Goal: Find contact information: Find contact information

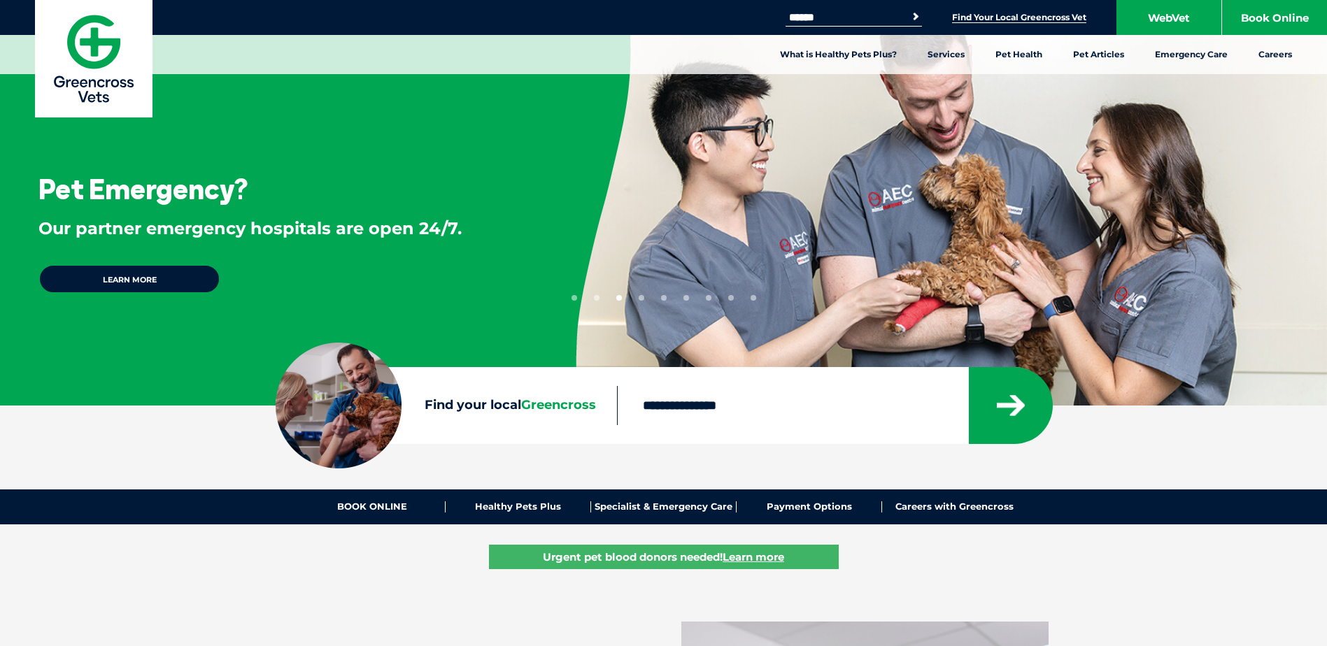
click at [1031, 16] on link "Find Your Local Greencross Vet" at bounding box center [1019, 17] width 134 height 11
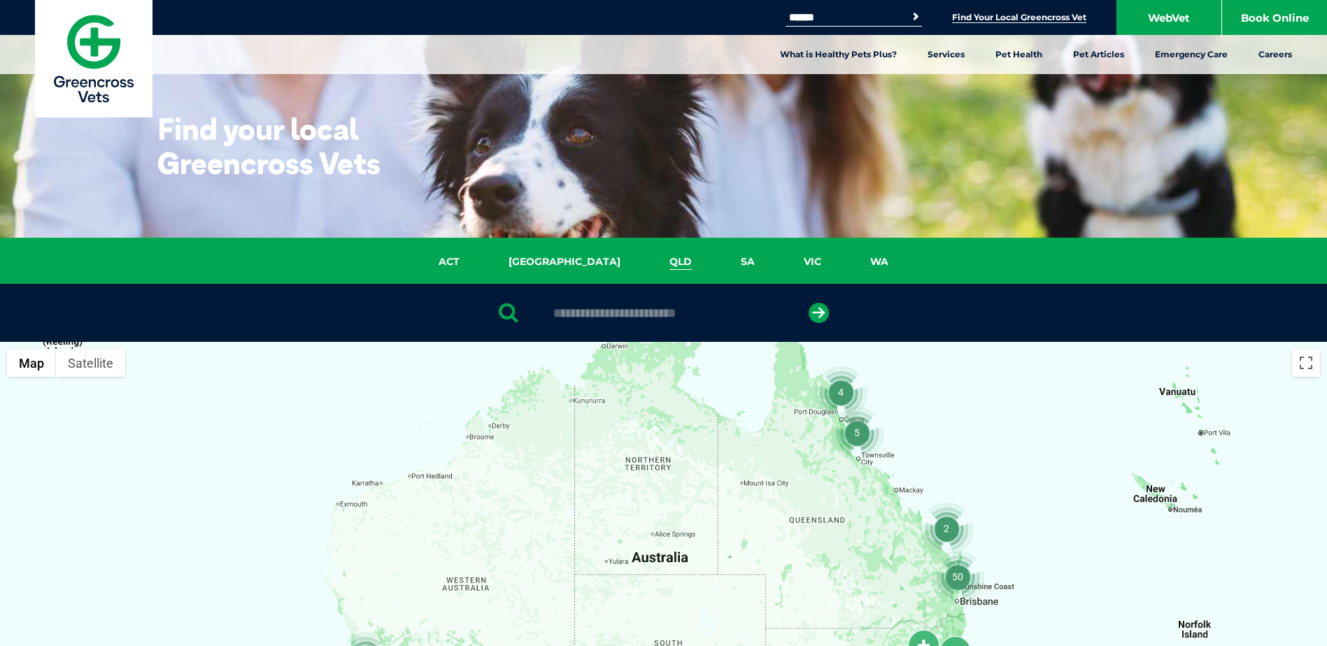
click at [645, 270] on link "QLD" at bounding box center [680, 262] width 71 height 16
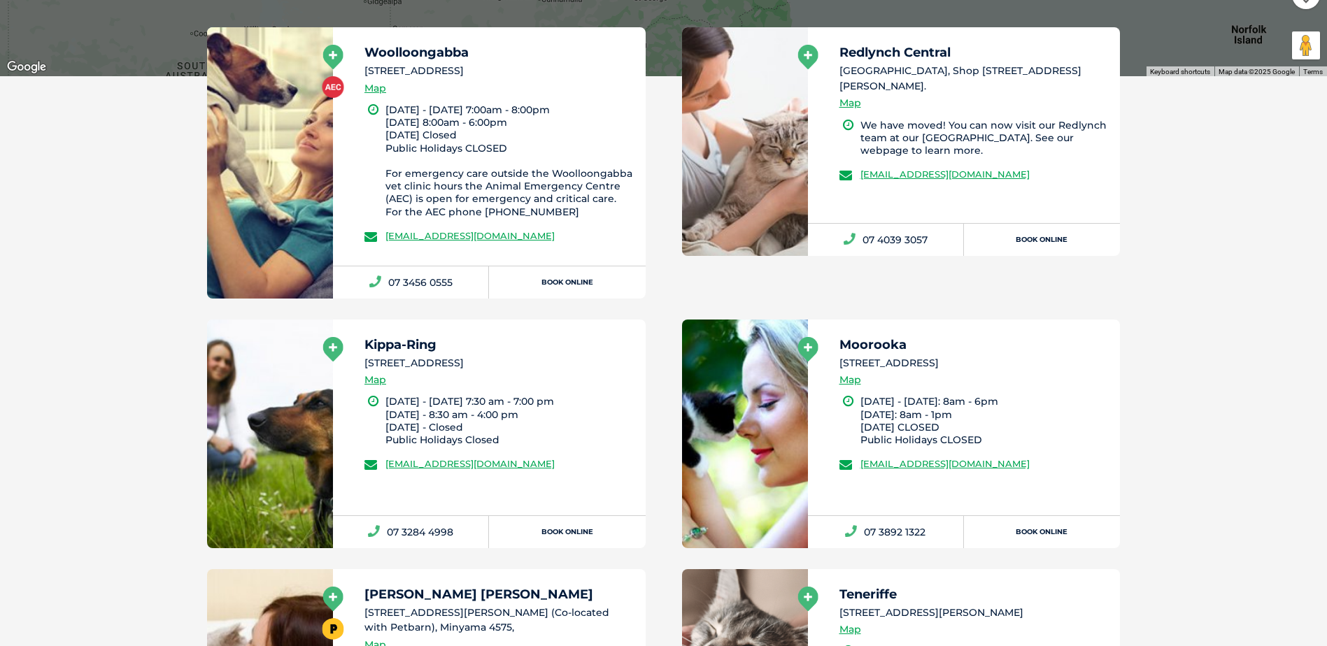
scroll to position [840, 0]
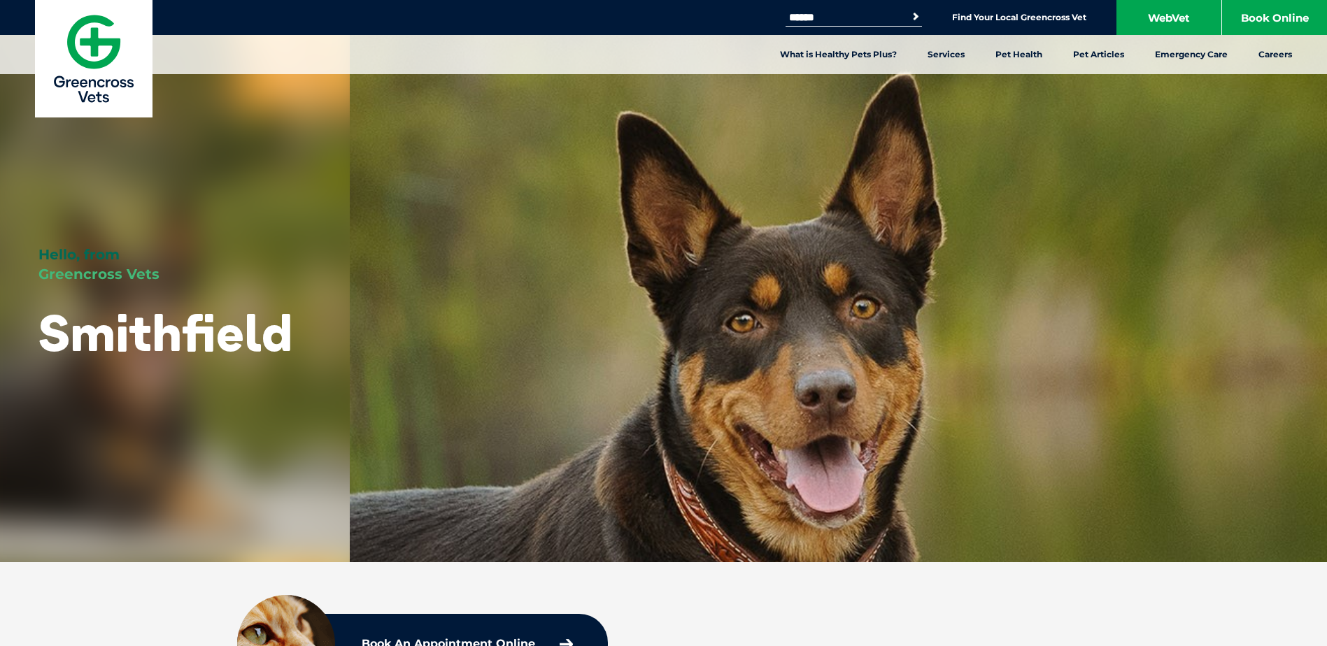
click at [749, 439] on div "Hello, from Greencross Vets Smithfield" at bounding box center [663, 281] width 1327 height 562
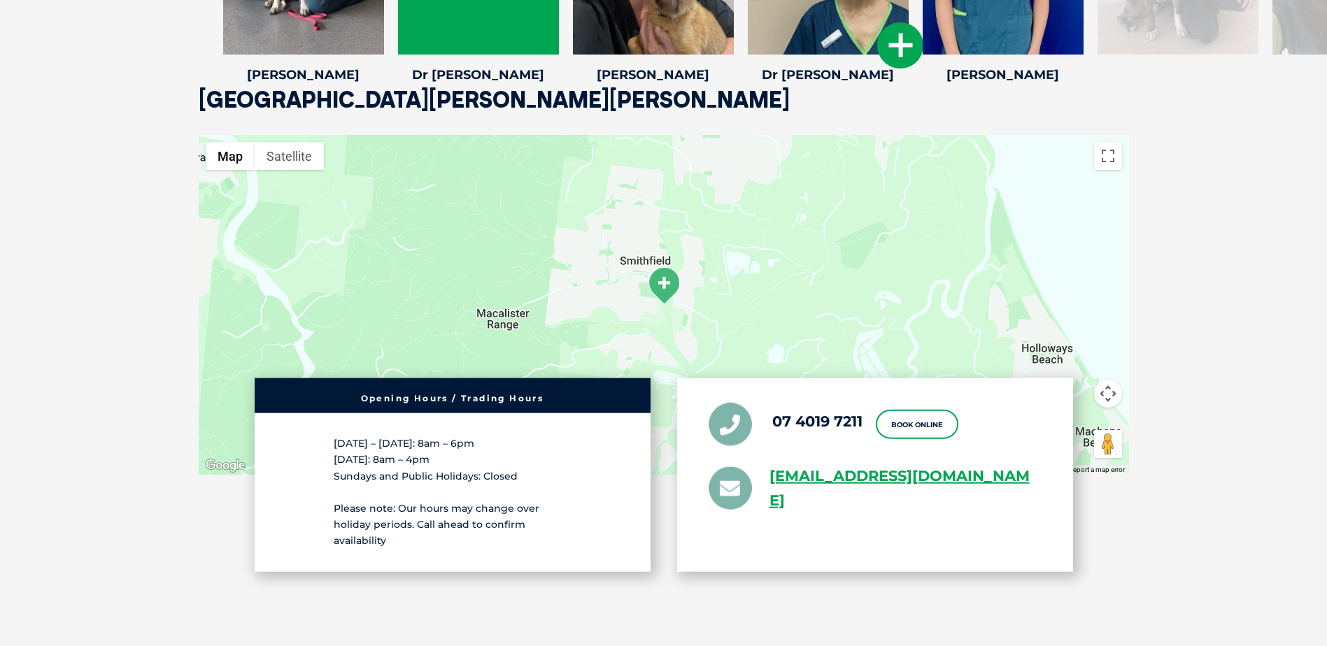
scroll to position [2309, 0]
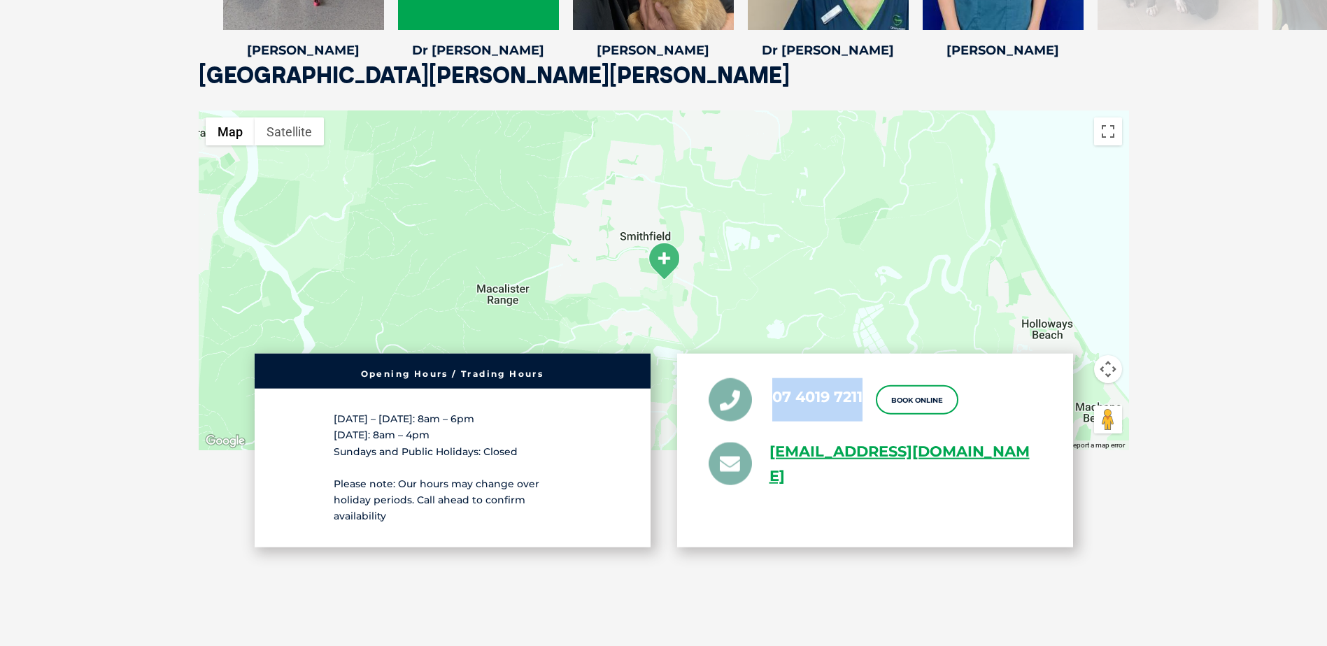
drag, startPoint x: 772, startPoint y: 408, endPoint x: 861, endPoint y: 413, distance: 89.0
click at [861, 413] on li "07 4019 7211" at bounding box center [786, 399] width 154 height 43
copy link "07 4019 7211"
drag, startPoint x: 199, startPoint y: 70, endPoint x: 371, endPoint y: 84, distance: 172.0
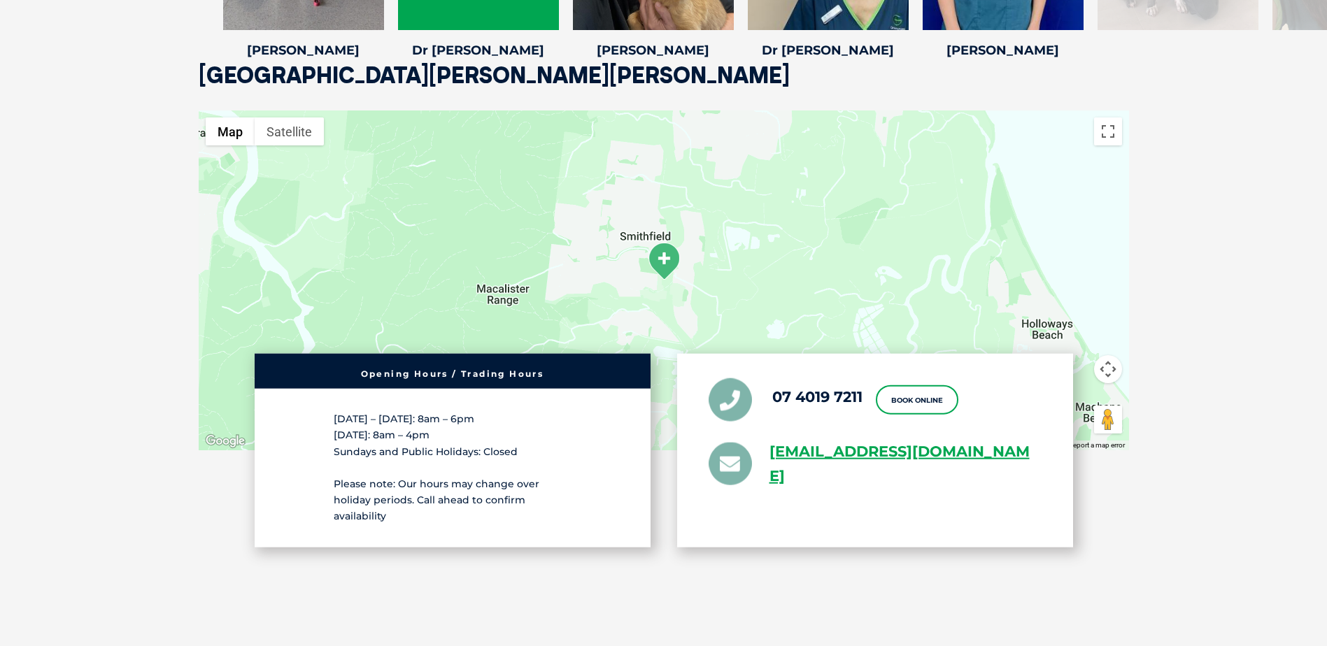
drag, startPoint x: 194, startPoint y: 57, endPoint x: 304, endPoint y: 85, distance: 112.7
drag, startPoint x: 201, startPoint y: 59, endPoint x: 240, endPoint y: 69, distance: 39.7
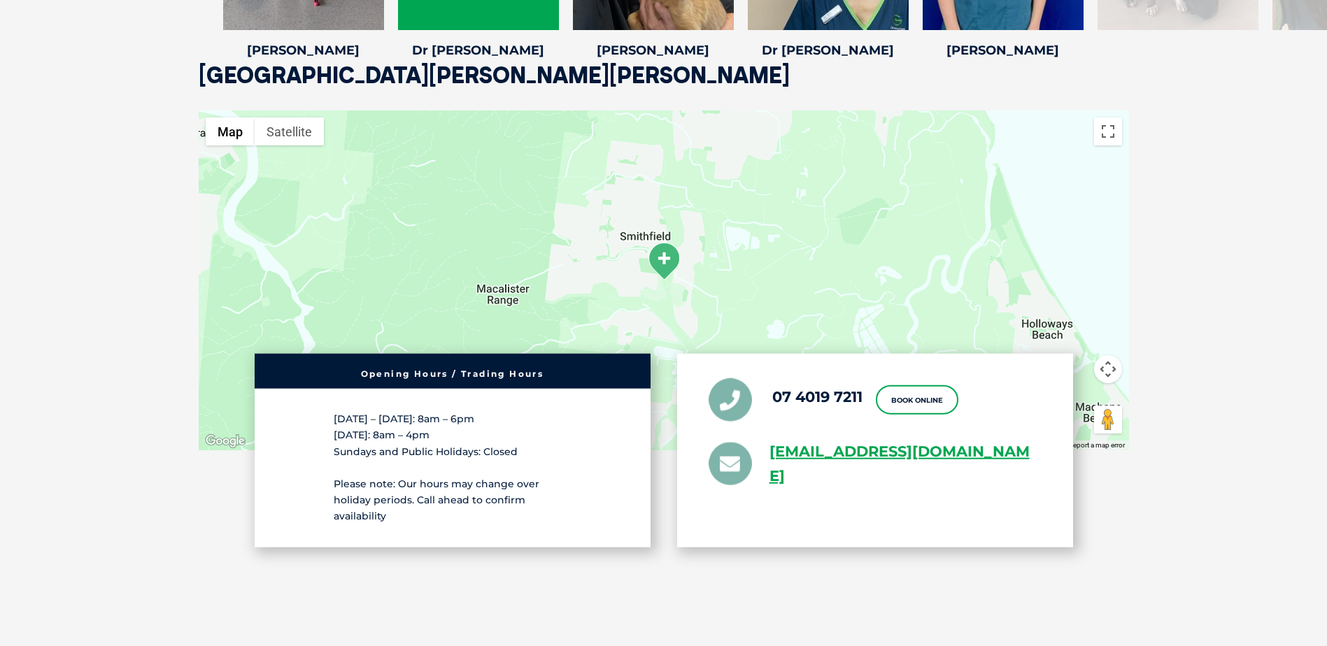
drag, startPoint x: 202, startPoint y: 64, endPoint x: 278, endPoint y: 80, distance: 77.9
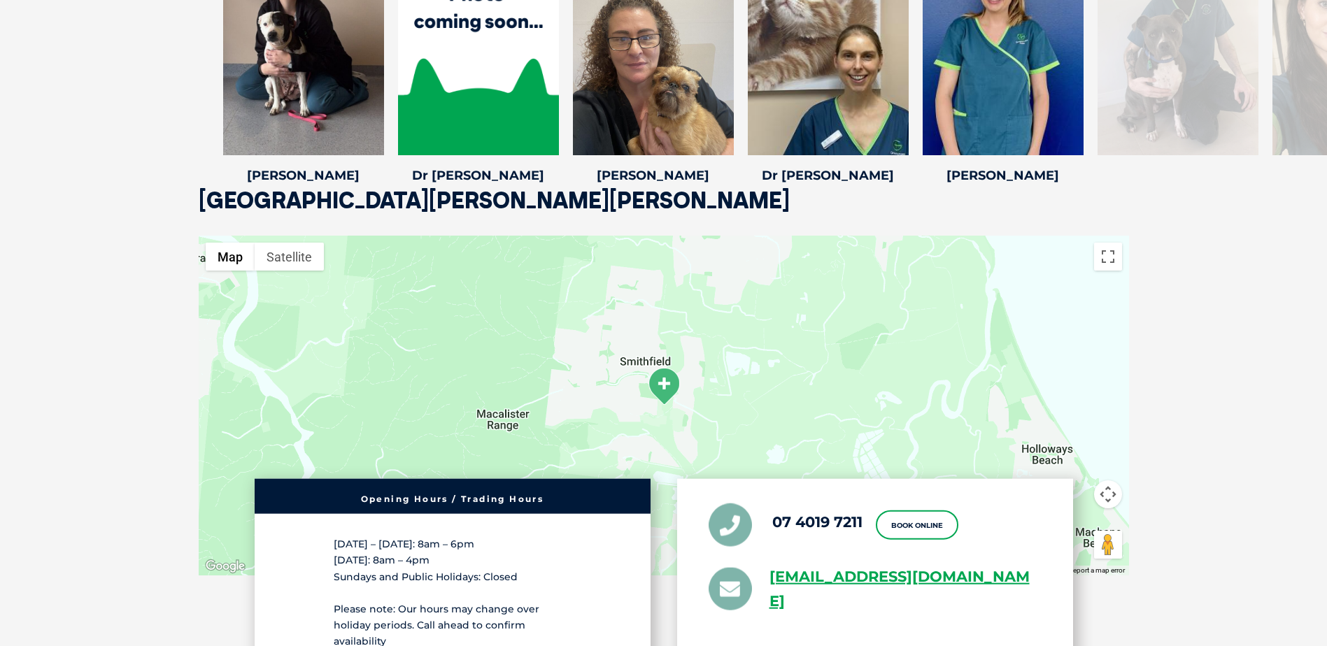
scroll to position [2169, 0]
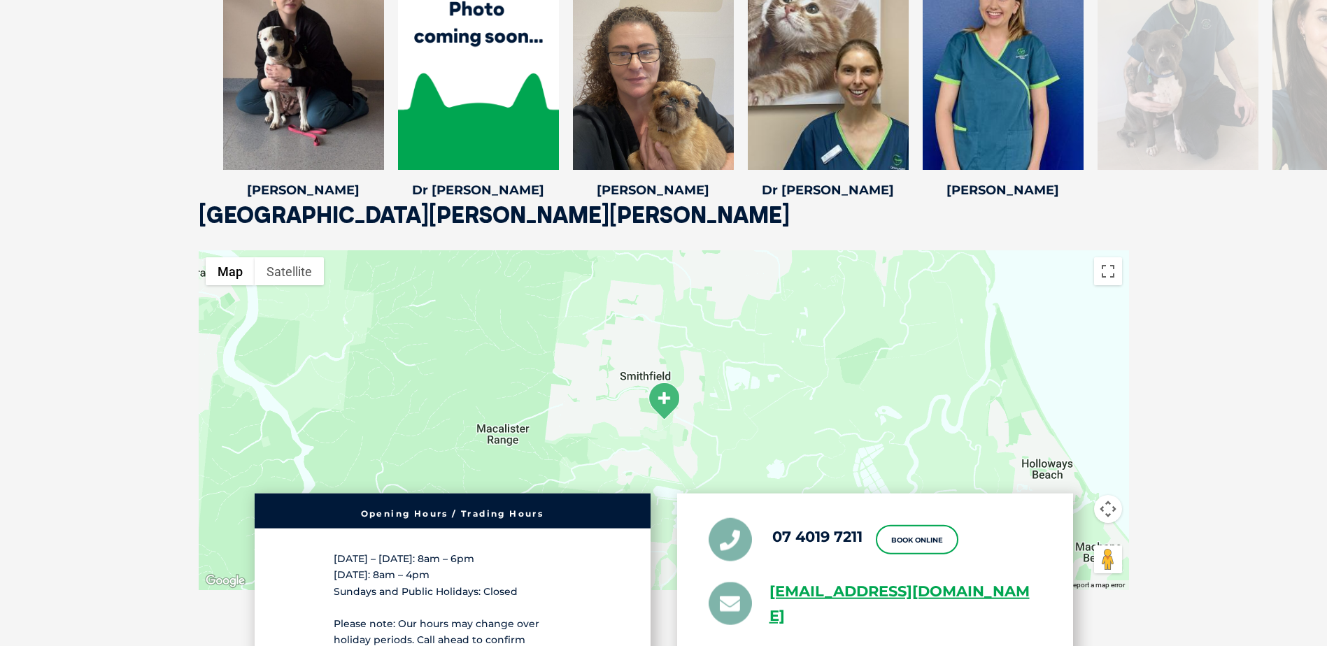
drag, startPoint x: 206, startPoint y: 194, endPoint x: 302, endPoint y: 234, distance: 103.2
click at [293, 234] on div "Meet The Team Bronwyn C Bronwyn C Practice Manager With over 25 years of invalu…" at bounding box center [663, 32] width 1327 height 455
drag, startPoint x: 534, startPoint y: 232, endPoint x: 240, endPoint y: 211, distance: 294.6
click at [240, 211] on div "Meet The Team Bronwyn C Bronwyn C Practice Manager With over 25 years of invalu…" at bounding box center [663, 32] width 1327 height 455
drag, startPoint x: 259, startPoint y: 239, endPoint x: 212, endPoint y: 232, distance: 47.3
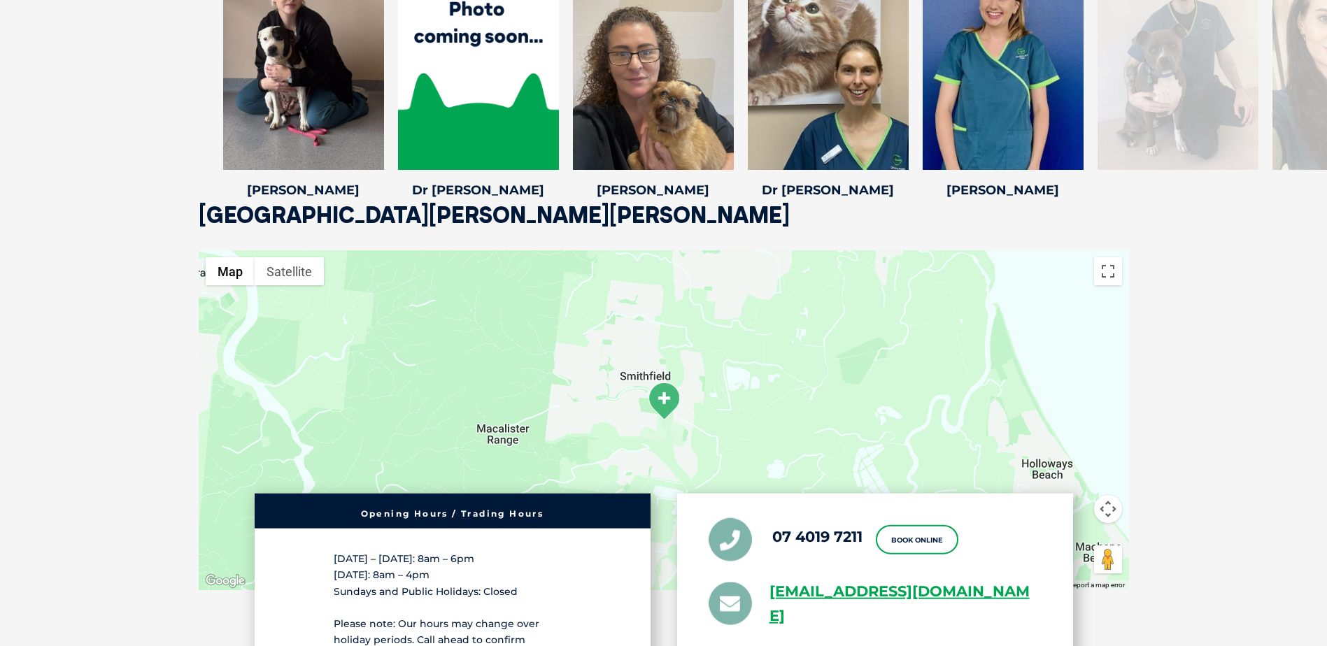
click at [212, 232] on div "Meet The Team Bronwyn C Bronwyn C Practice Manager With over 25 years of invalu…" at bounding box center [663, 32] width 1327 height 455
click at [425, 221] on div "Meet The Team Bronwyn C Bronwyn C Practice Manager With over 25 years of invalu…" at bounding box center [663, 32] width 1327 height 455
drag, startPoint x: 425, startPoint y: 221, endPoint x: 310, endPoint y: 214, distance: 115.6
click at [310, 214] on div "Meet The Team Bronwyn C Bronwyn C Practice Manager With over 25 years of invalu…" at bounding box center [663, 32] width 1327 height 455
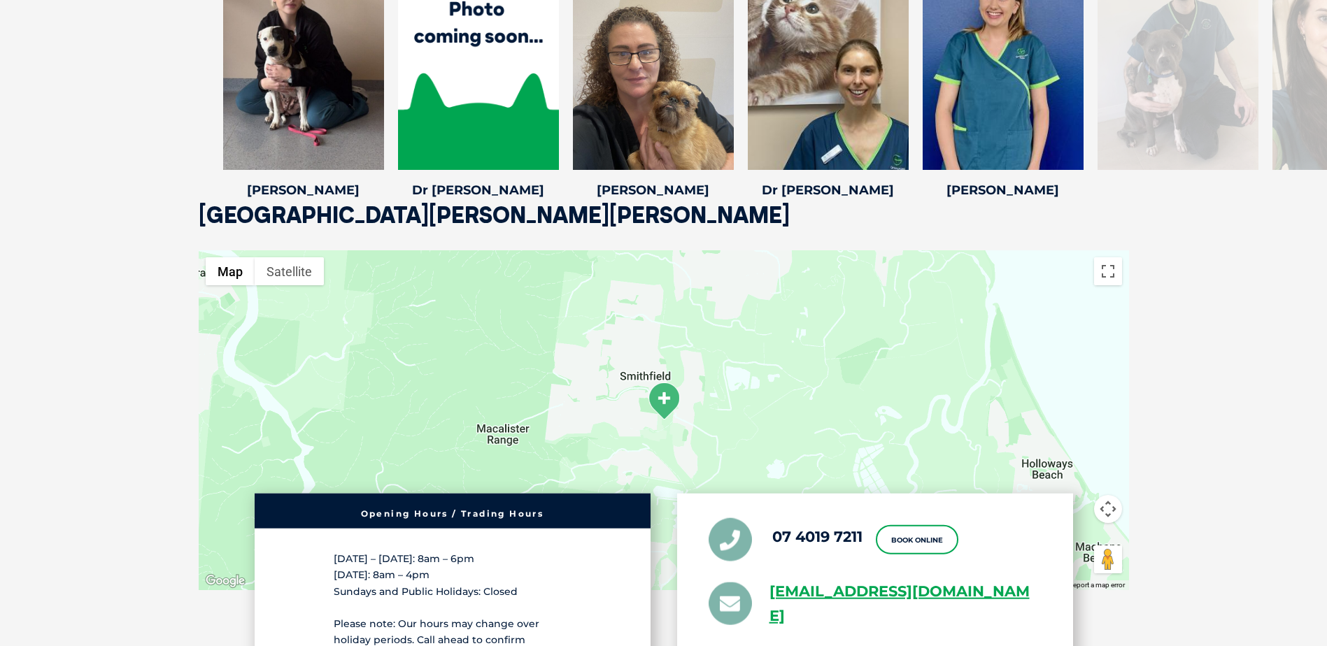
drag, startPoint x: 195, startPoint y: 204, endPoint x: 275, endPoint y: 221, distance: 81.5
click at [275, 221] on div "Meet The Team Bronwyn C Bronwyn C Practice Manager With over 25 years of invalu…" at bounding box center [663, 32] width 1327 height 455
click at [252, 221] on div "Meet The Team Bronwyn C Bronwyn C Practice Manager With over 25 years of invalu…" at bounding box center [663, 32] width 1327 height 455
click at [260, 212] on div "Meet The Team Bronwyn C Bronwyn C Practice Manager With over 25 years of invalu…" at bounding box center [663, 32] width 1327 height 455
drag, startPoint x: 260, startPoint y: 212, endPoint x: 288, endPoint y: 212, distance: 28.0
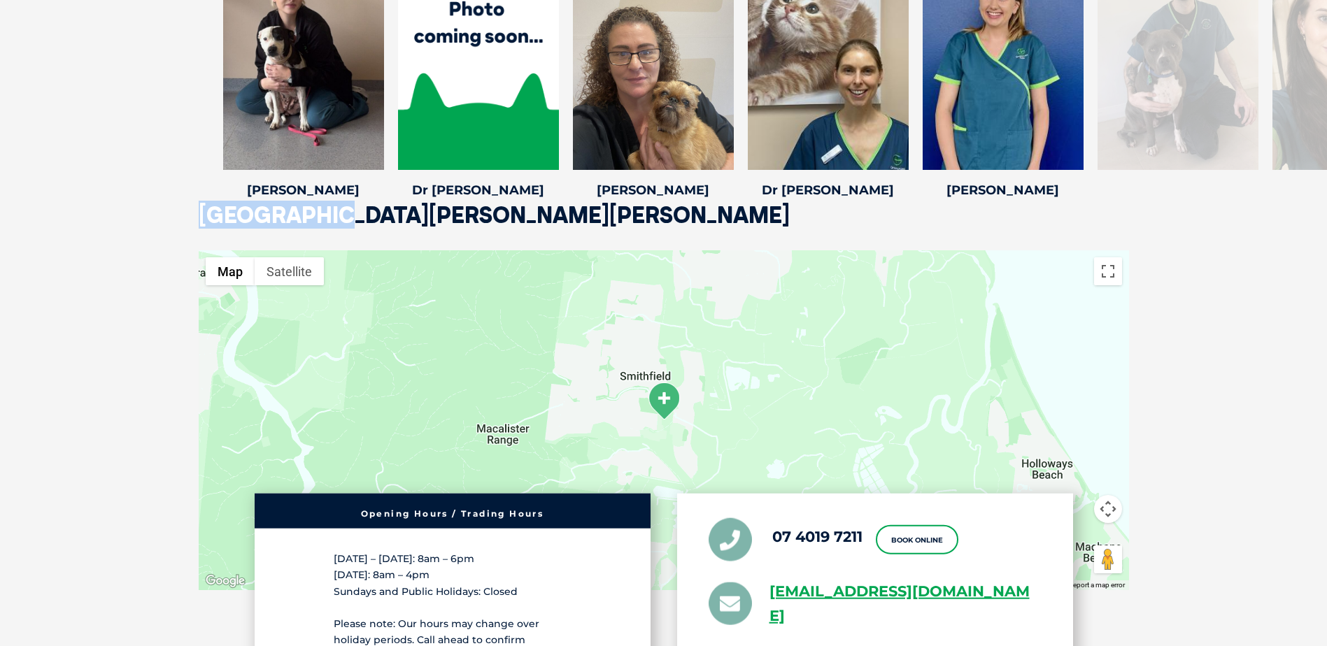
click at [288, 212] on div "Meet The Team Bronwyn C Bronwyn C Practice Manager With over 25 years of invalu…" at bounding box center [663, 32] width 1327 height 455
drag, startPoint x: 288, startPoint y: 212, endPoint x: 373, endPoint y: 222, distance: 85.3
click at [373, 222] on div "Meet The Team Bronwyn C Bronwyn C Practice Manager With over 25 years of invalu…" at bounding box center [663, 32] width 1327 height 455
drag, startPoint x: 569, startPoint y: 211, endPoint x: 395, endPoint y: 213, distance: 174.2
click at [395, 213] on div "Meet The Team Bronwyn C Bronwyn C Practice Manager With over 25 years of invalu…" at bounding box center [663, 32] width 1327 height 455
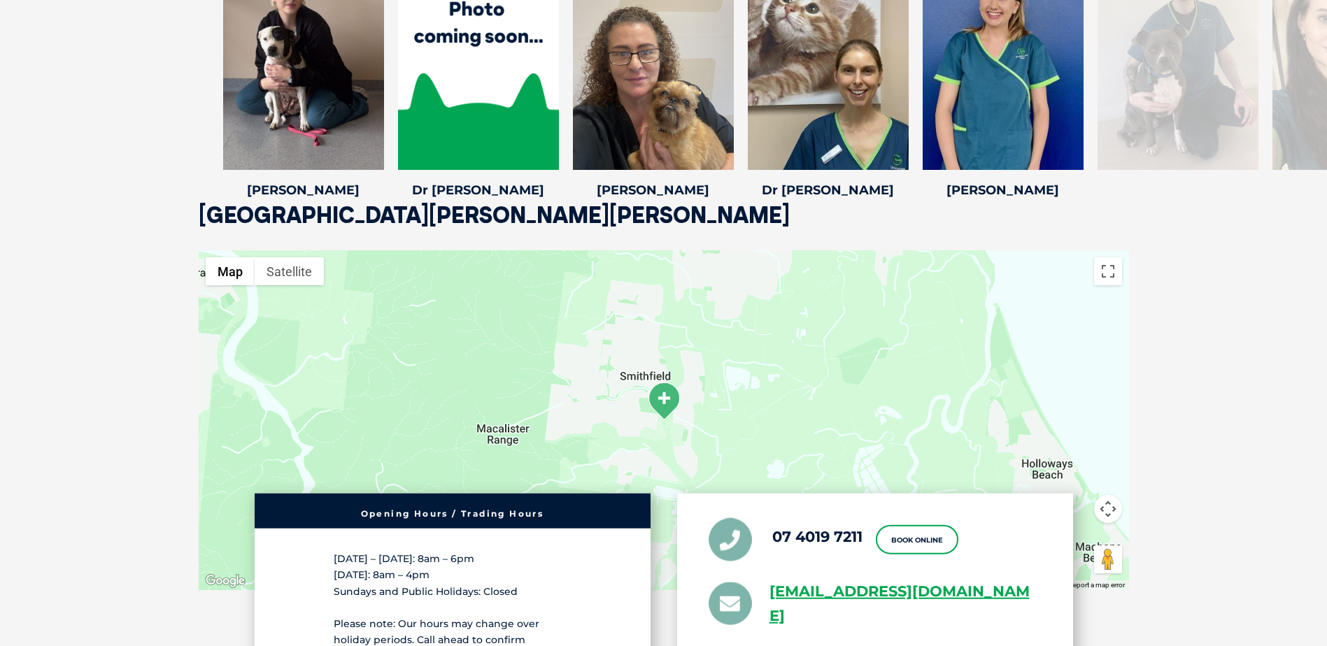
click at [516, 216] on div "Meet The Team Bronwyn C Bronwyn C Practice Manager With over 25 years of invalu…" at bounding box center [663, 32] width 1327 height 455
click at [525, 216] on div "Meet The Team Bronwyn C Bronwyn C Practice Manager With over 25 years of invalu…" at bounding box center [663, 32] width 1327 height 455
click at [530, 216] on div "Meet The Team Bronwyn C Bronwyn C Practice Manager With over 25 years of invalu…" at bounding box center [663, 32] width 1327 height 455
click at [551, 215] on div "Meet The Team Bronwyn C Bronwyn C Practice Manager With over 25 years of invalu…" at bounding box center [663, 32] width 1327 height 455
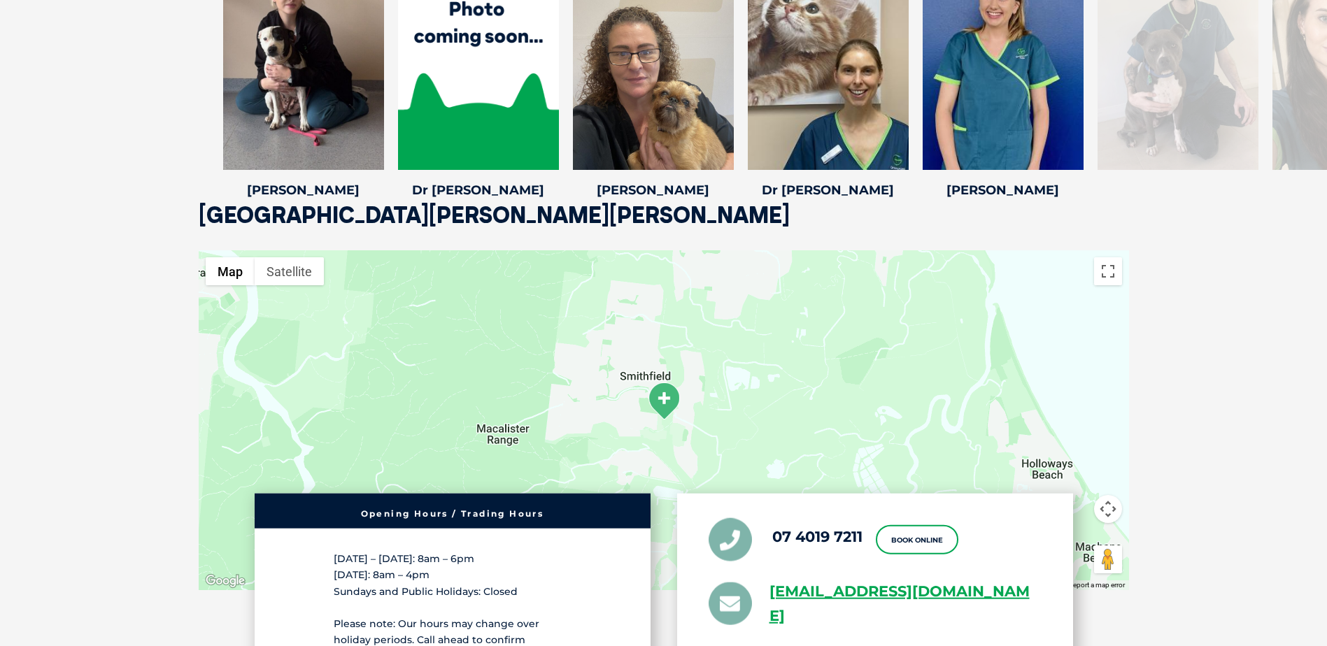
click at [551, 215] on div "Meet The Team Bronwyn C Bronwyn C Practice Manager With over 25 years of invalu…" at bounding box center [663, 32] width 1327 height 455
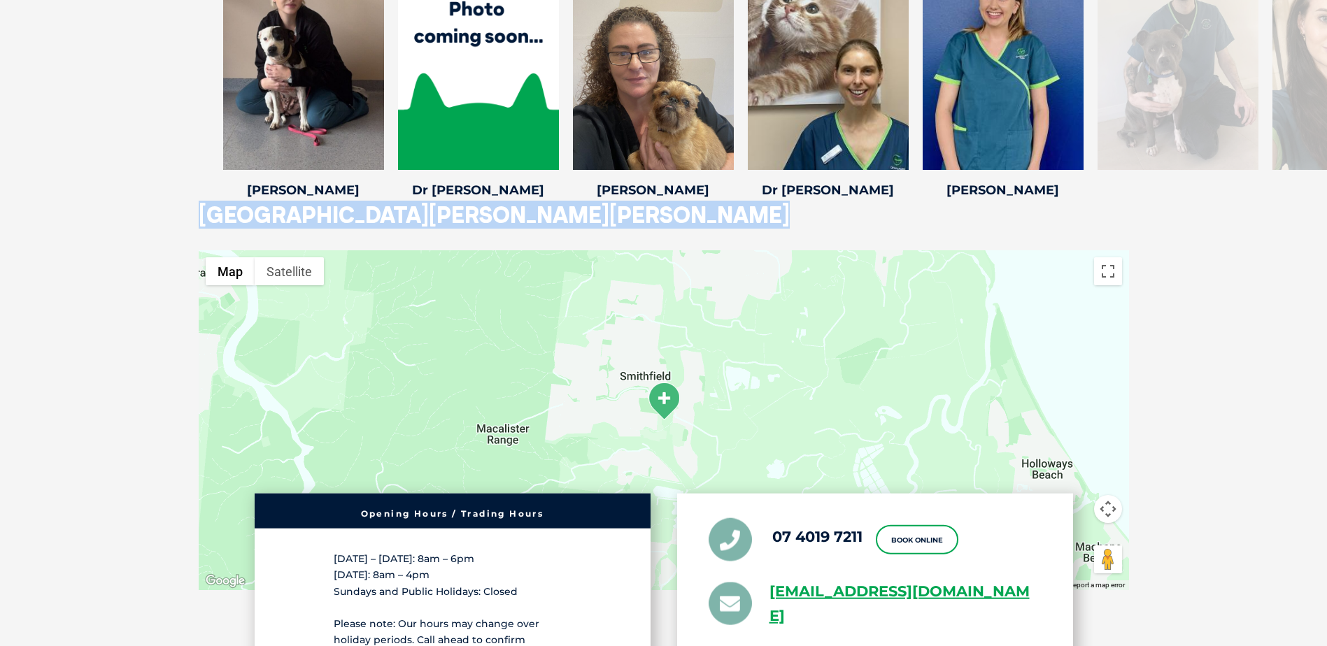
click at [551, 215] on div "Meet The Team Bronwyn C Bronwyn C Practice Manager With over 25 years of invalu…" at bounding box center [663, 32] width 1327 height 455
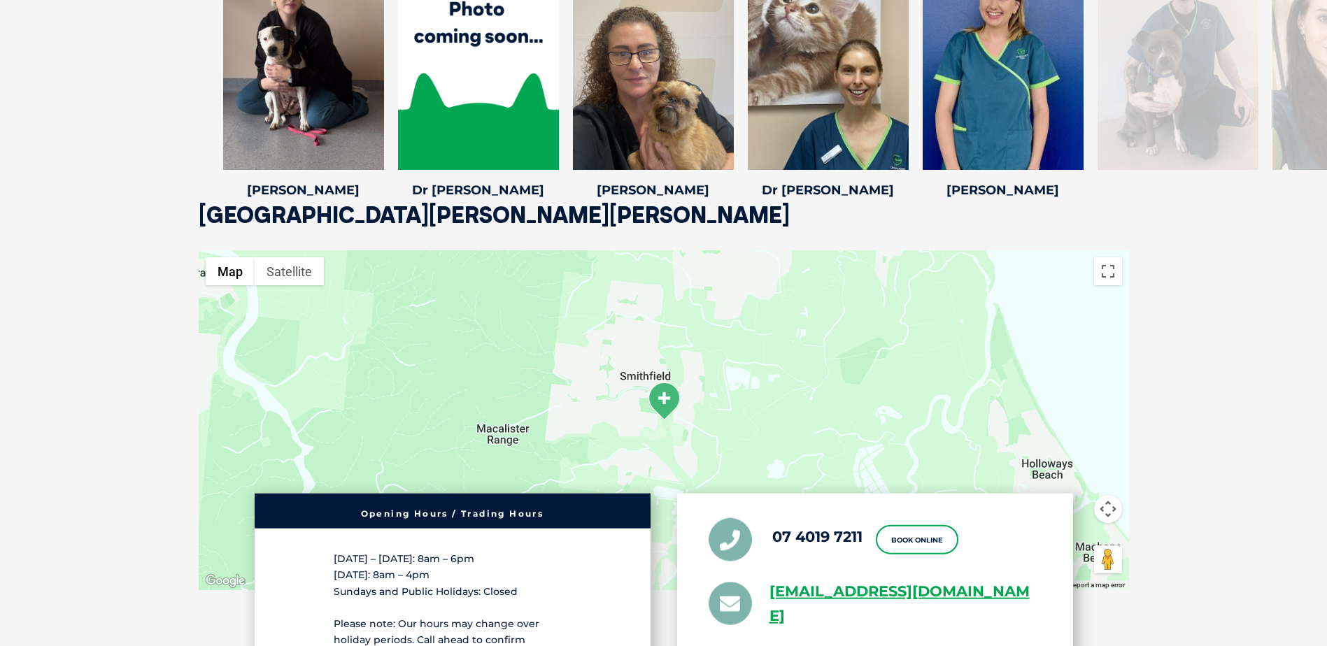
drag, startPoint x: 434, startPoint y: 213, endPoint x: 409, endPoint y: 218, distance: 25.7
click at [409, 218] on div "Meet The Team Bronwyn C Bronwyn C Practice Manager With over 25 years of invalu…" at bounding box center [663, 32] width 1327 height 455
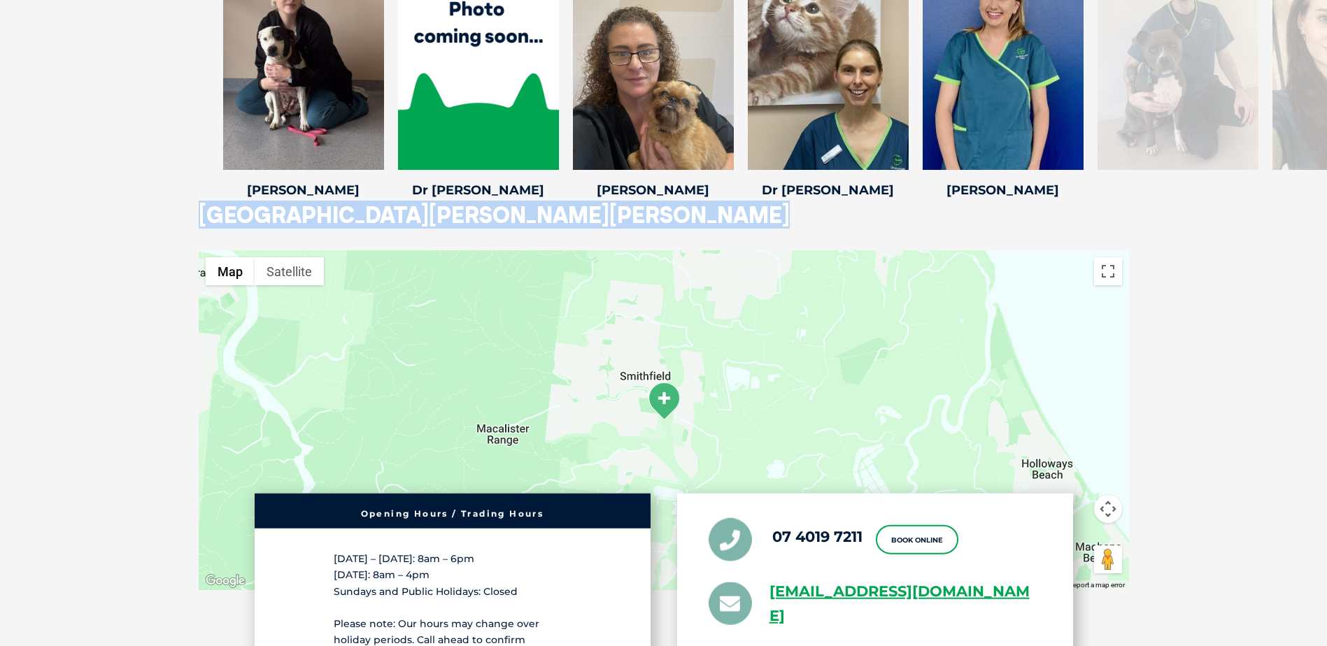
click at [409, 218] on div "Meet The Team Bronwyn C Bronwyn C Practice Manager With over 25 years of invalu…" at bounding box center [663, 32] width 1327 height 455
copy div "Smithfield Shopping Centre, Cnr Captain Cook & Kennedy Highway, Smithfield, QLD…"
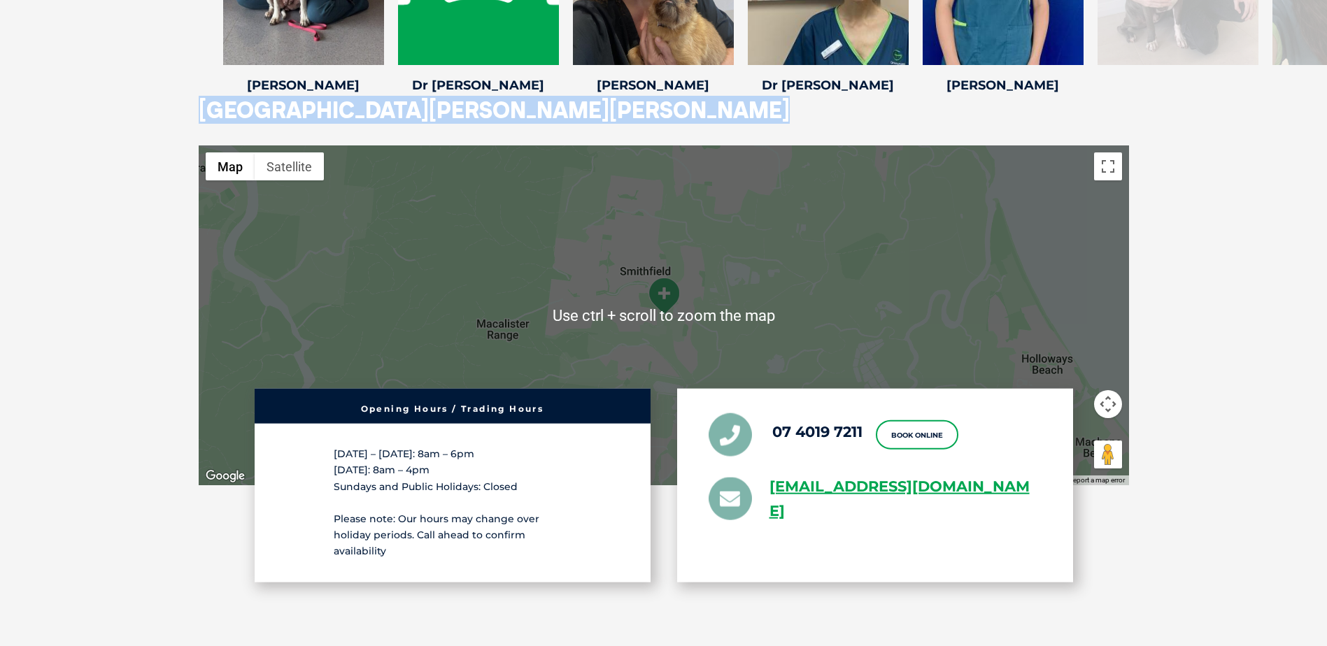
scroll to position [2379, 0]
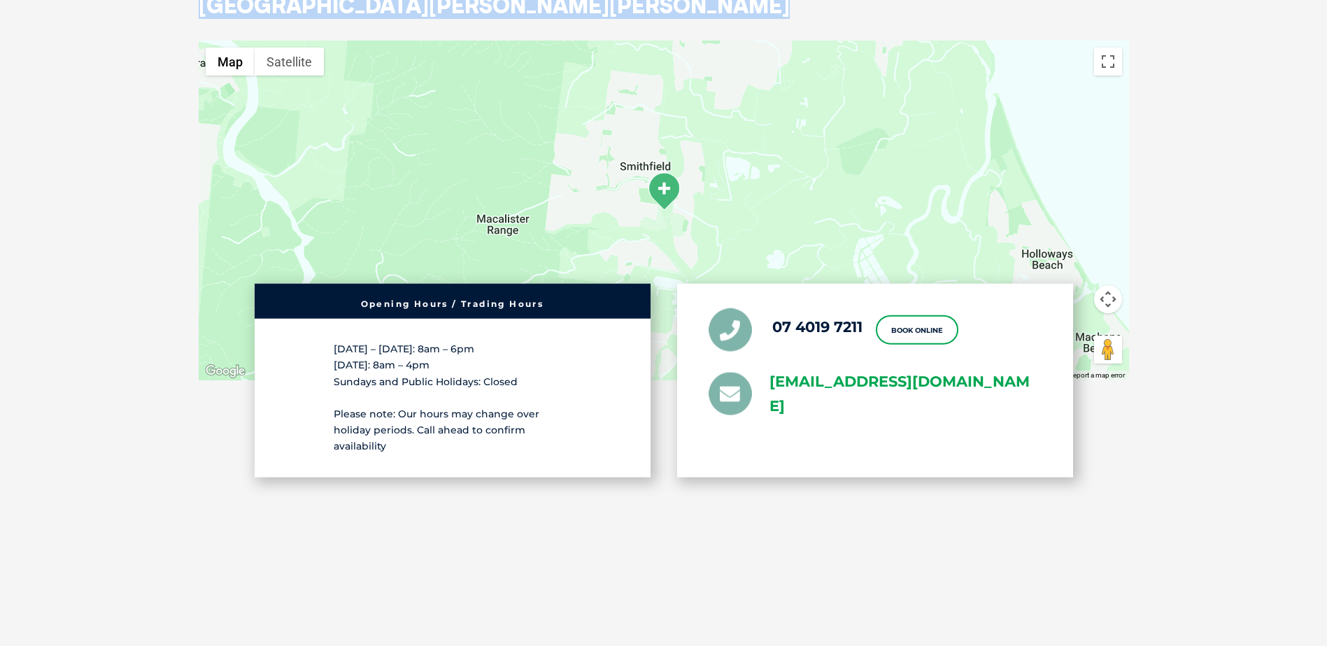
drag, startPoint x: 769, startPoint y: 385, endPoint x: 865, endPoint y: 435, distance: 108.3
click at [865, 419] on ul "07 4019 7211 Book Online greencross.smithfield@greencrossvet.com.au" at bounding box center [875, 364] width 333 height 111
copy link "greencross.smithfield@greencrossvet.com.au"
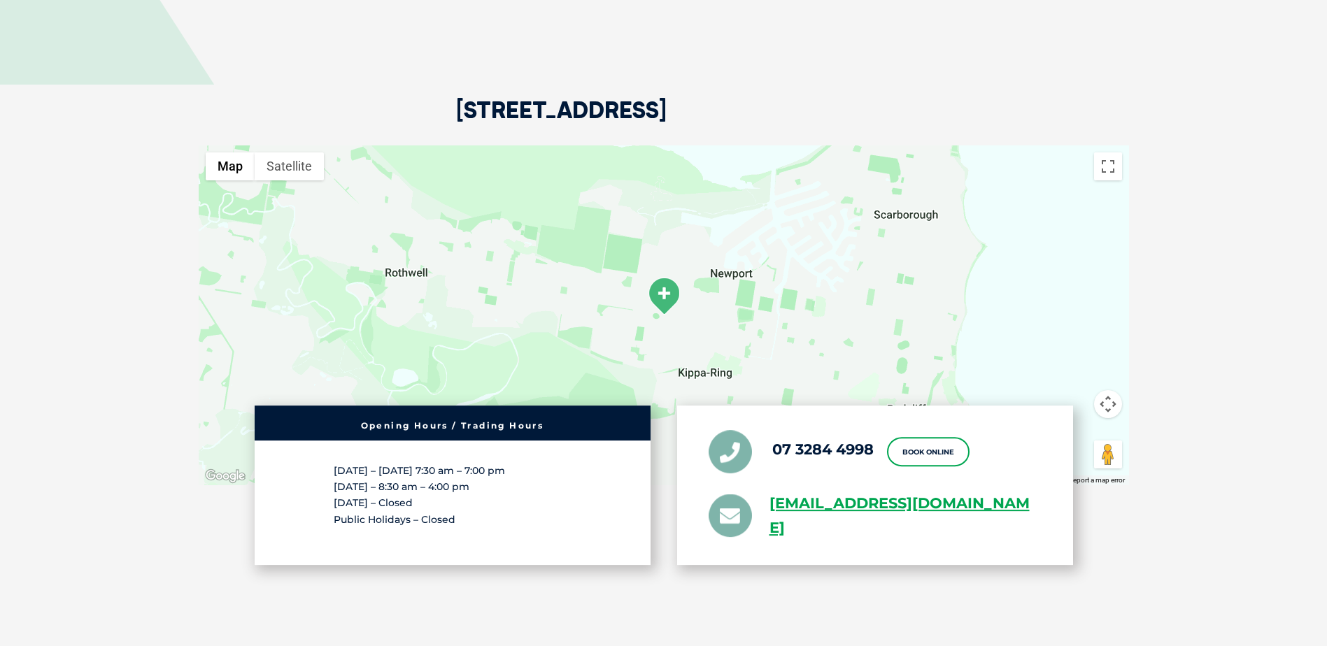
scroll to position [2798, 0]
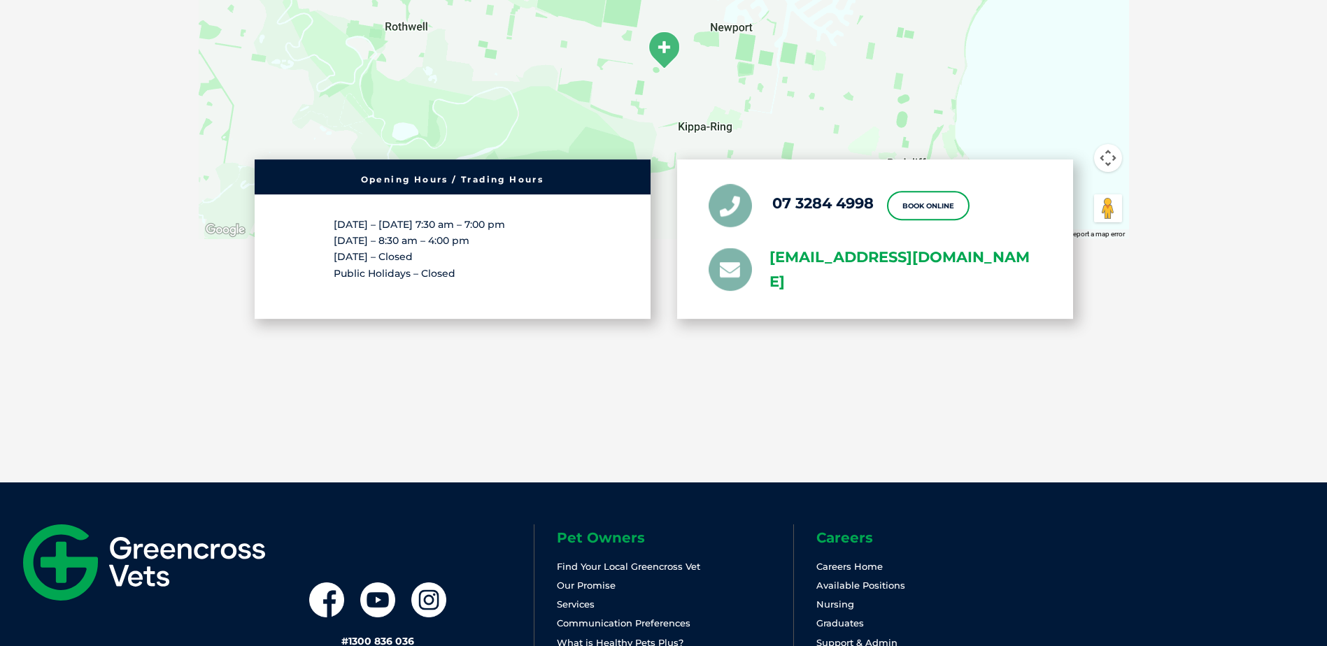
drag, startPoint x: 768, startPoint y: 245, endPoint x: 861, endPoint y: 282, distance: 100.2
click at [861, 282] on ul "07 3284 4998 Book Online [EMAIL_ADDRESS][DOMAIN_NAME]" at bounding box center [875, 239] width 333 height 111
copy link "[EMAIL_ADDRESS][DOMAIN_NAME]"
